Goal: Information Seeking & Learning: Learn about a topic

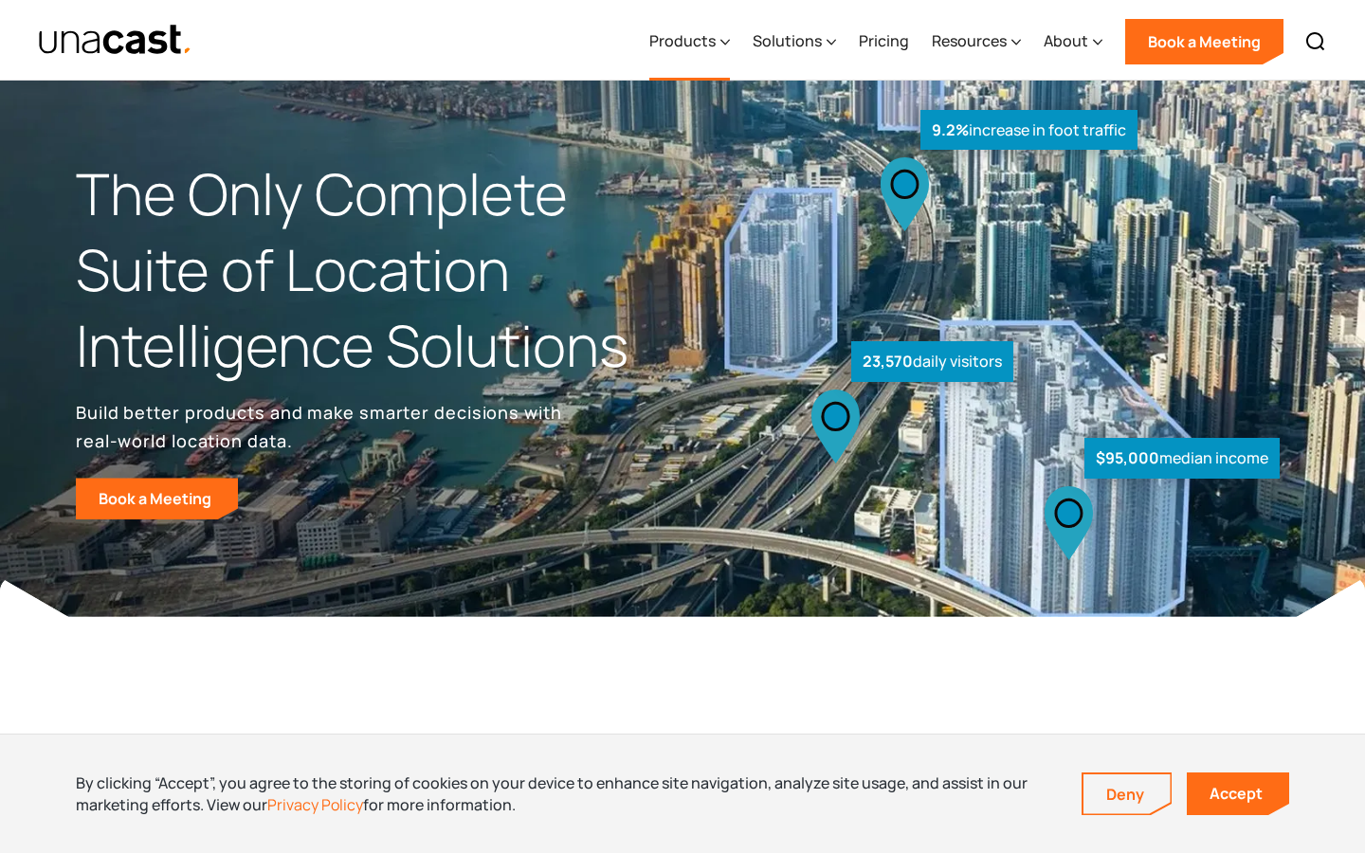
click at [680, 43] on div "Products" at bounding box center [682, 40] width 66 height 23
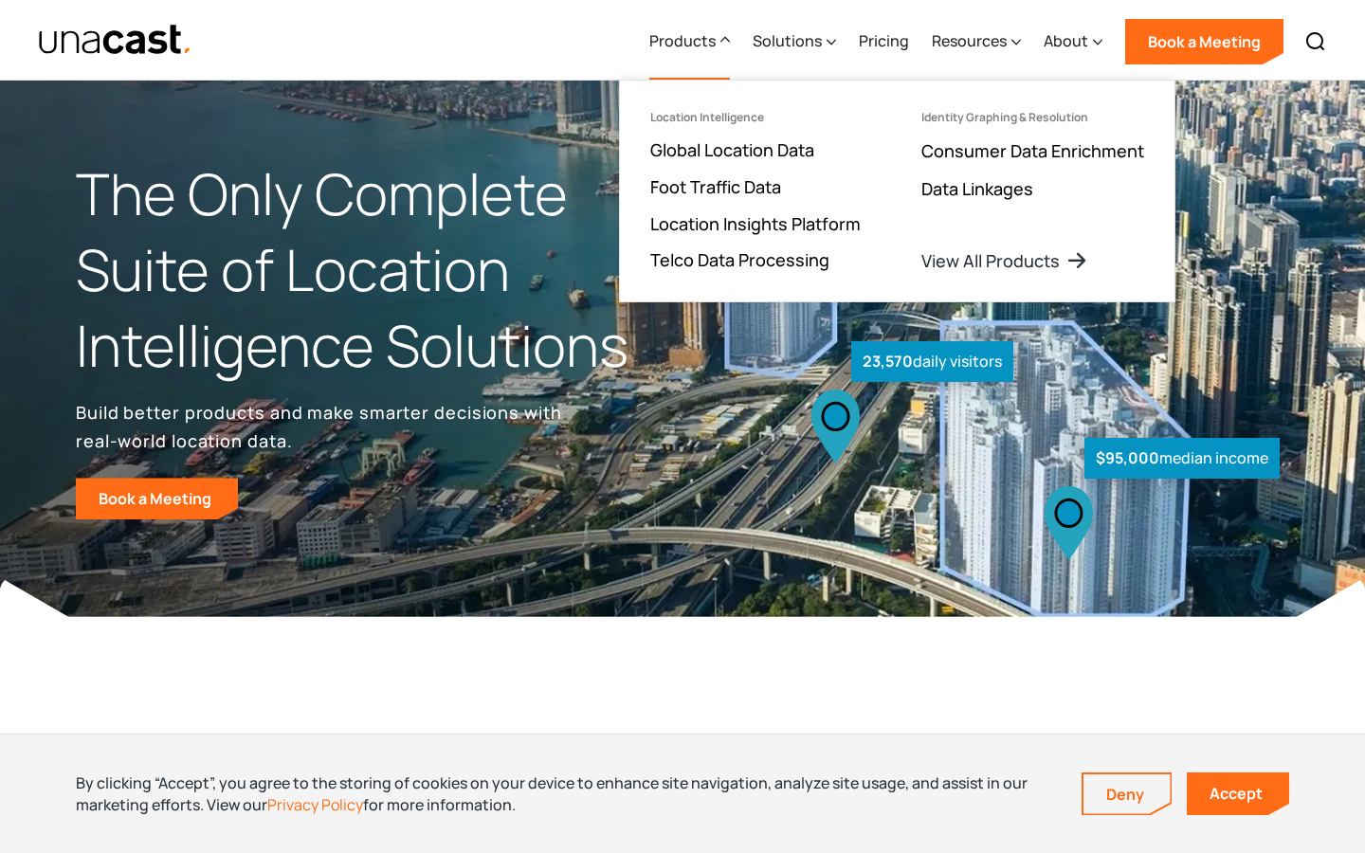
click at [680, 43] on div "Products" at bounding box center [682, 40] width 66 height 23
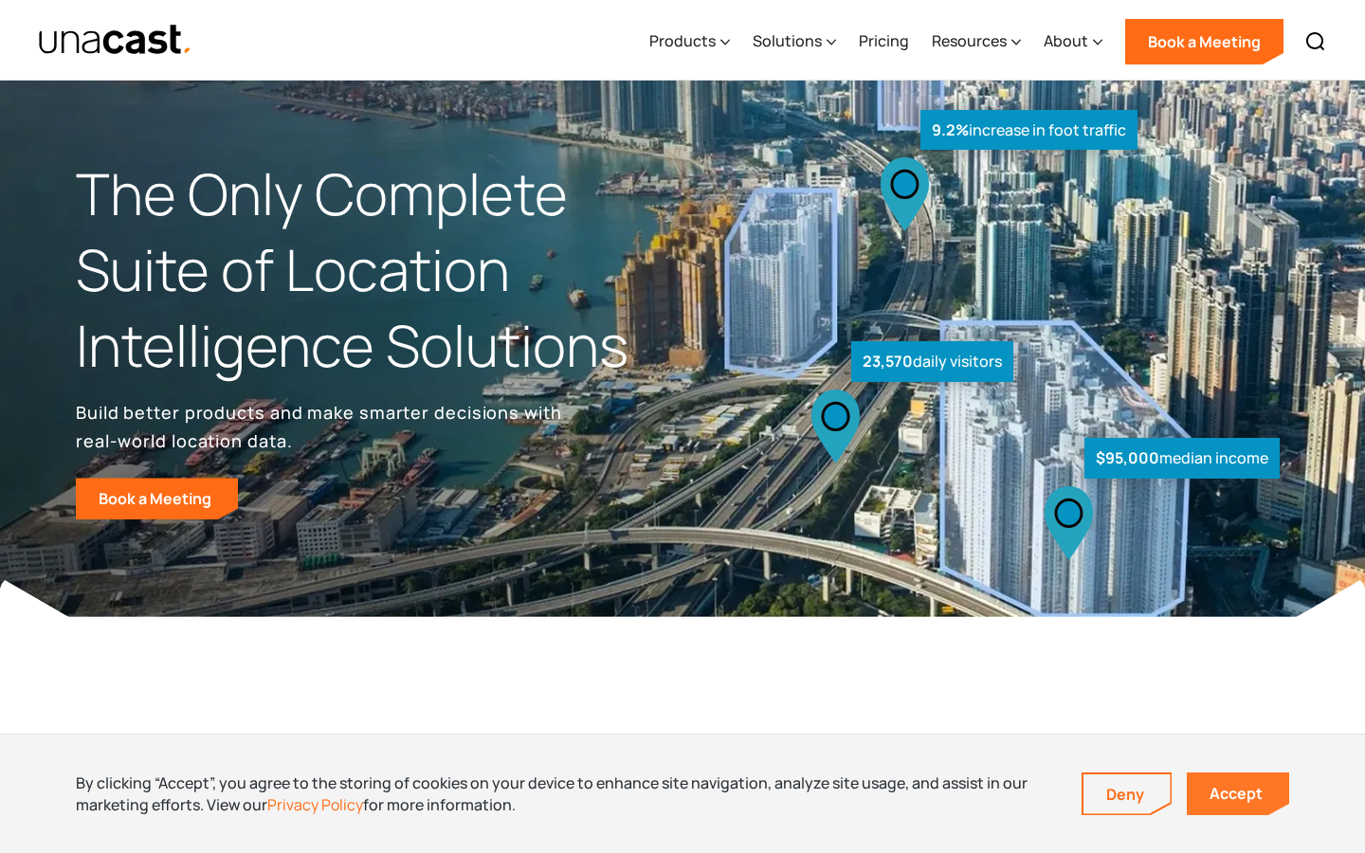
click at [1229, 795] on link "Accept" at bounding box center [1238, 794] width 102 height 43
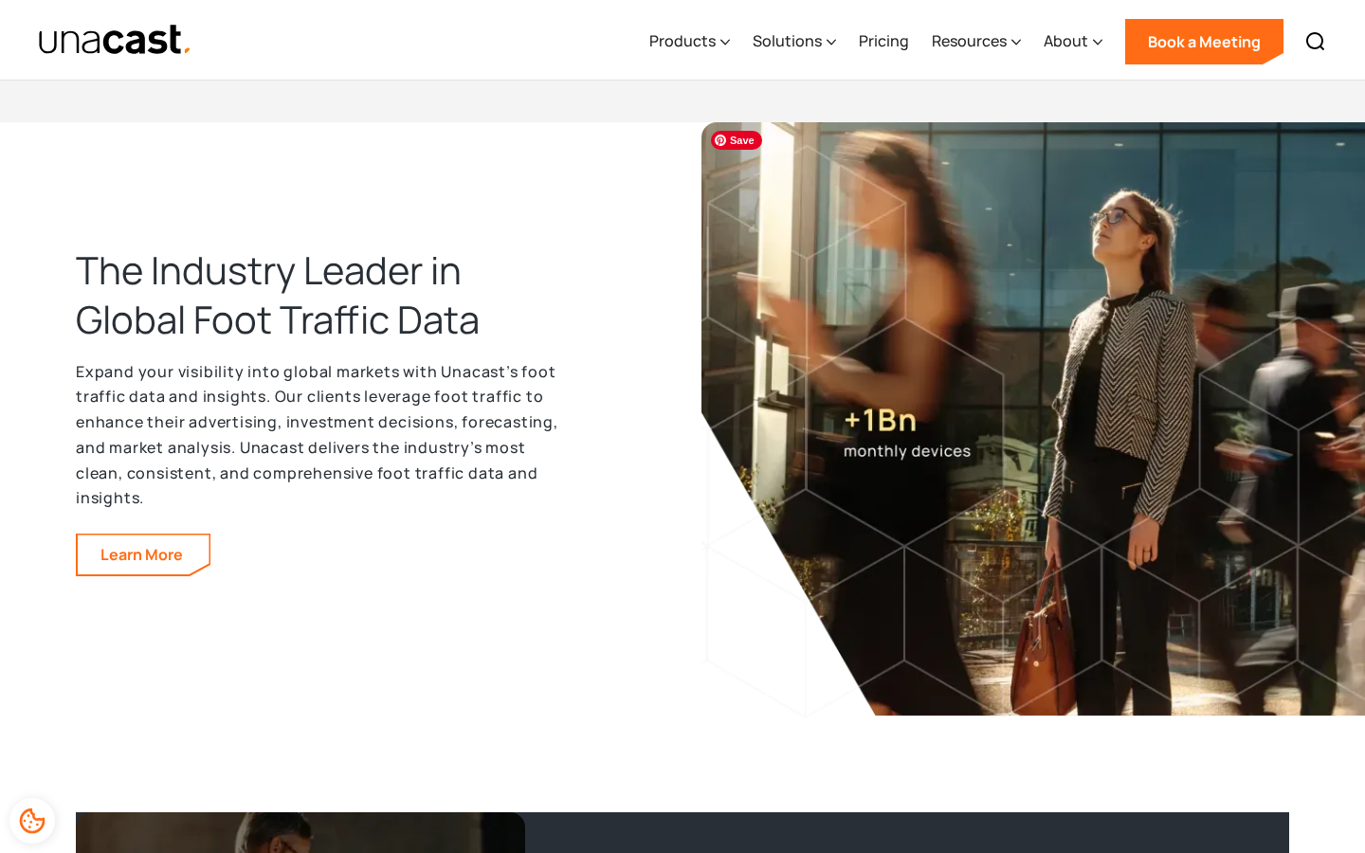
scroll to position [2744, 0]
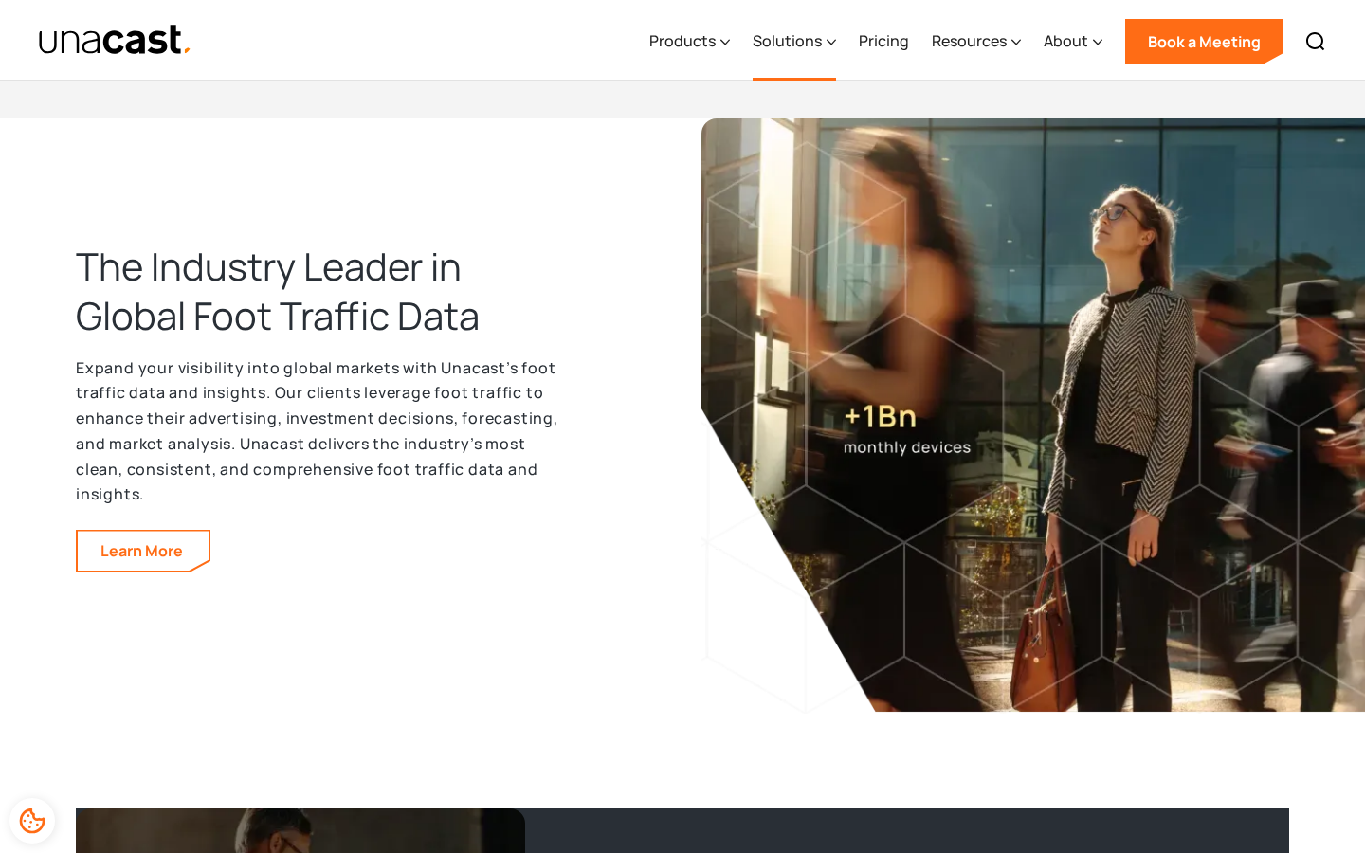
click at [808, 32] on div "Solutions" at bounding box center [787, 40] width 69 height 23
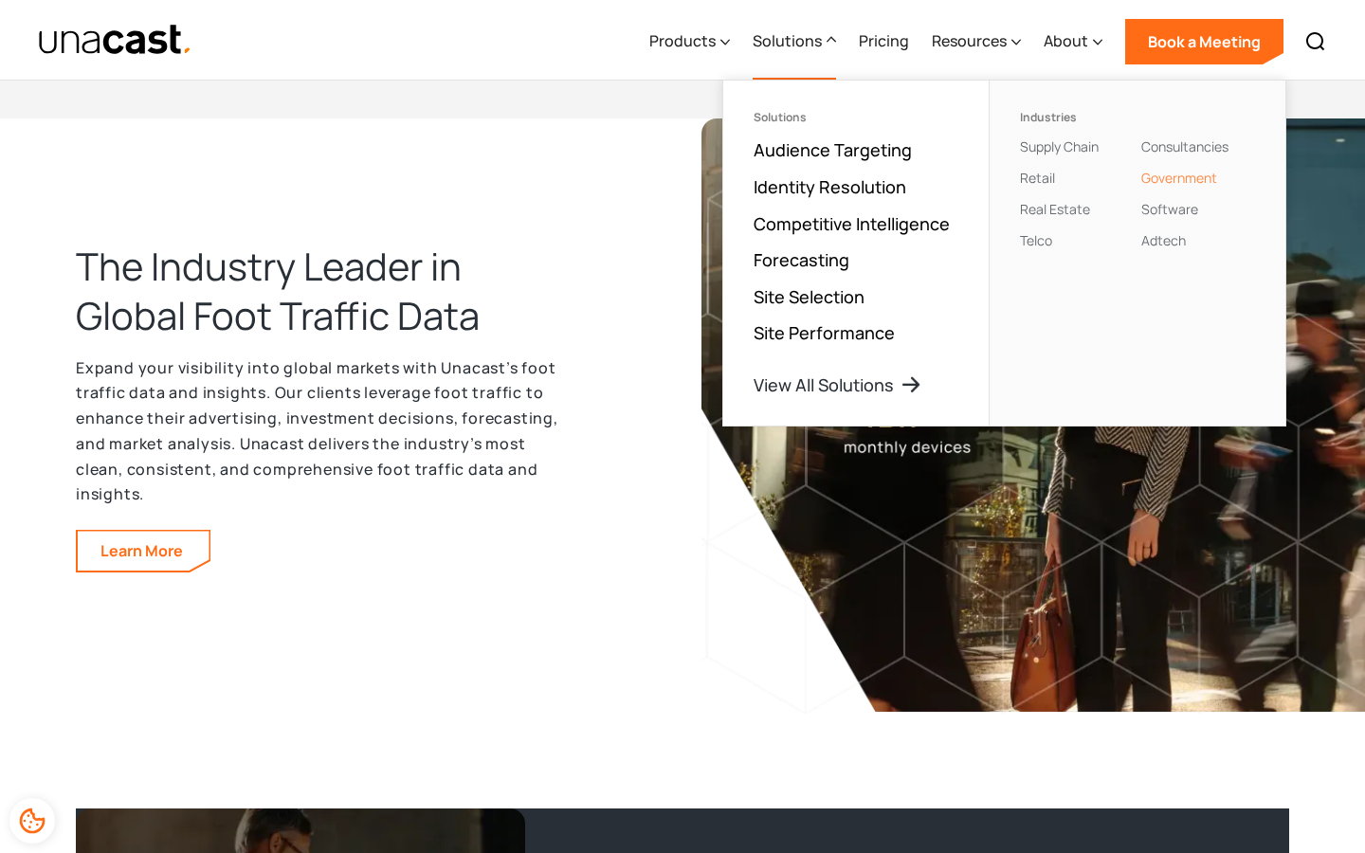
click at [1156, 180] on link "Government" at bounding box center [1179, 178] width 76 height 18
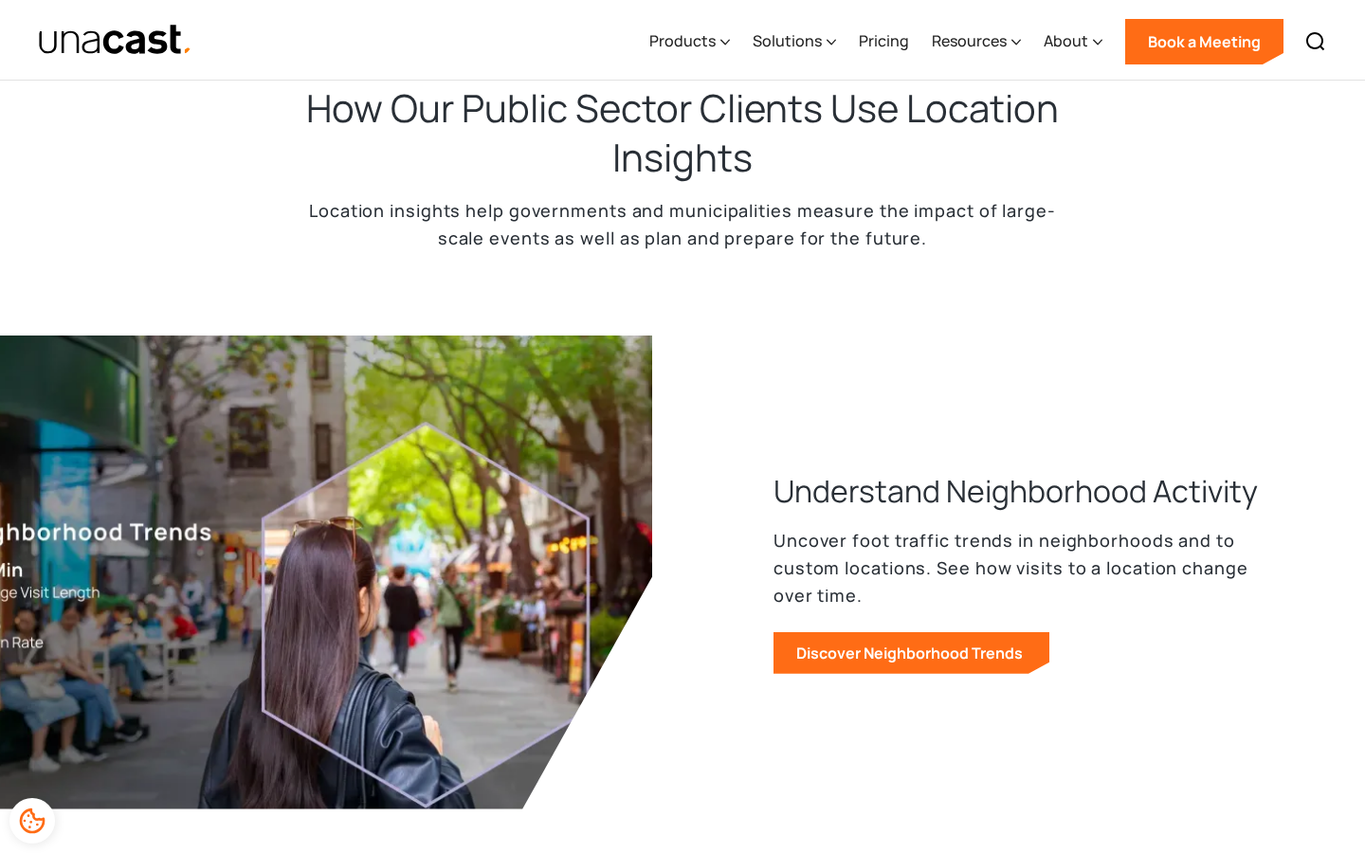
scroll to position [625, 0]
